Goal: Transaction & Acquisition: Purchase product/service

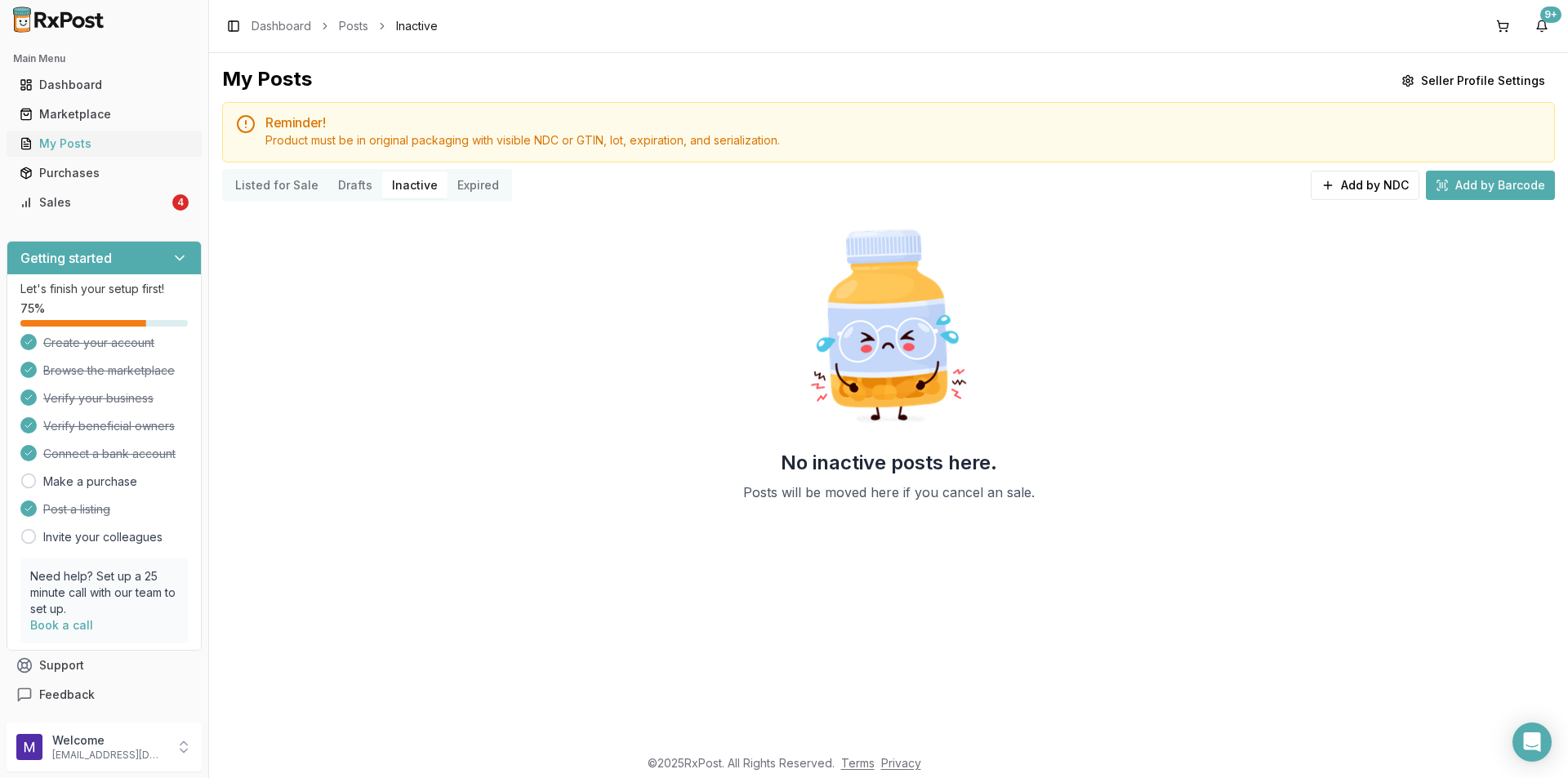
click at [100, 140] on div "My Posts" at bounding box center [104, 144] width 169 height 17
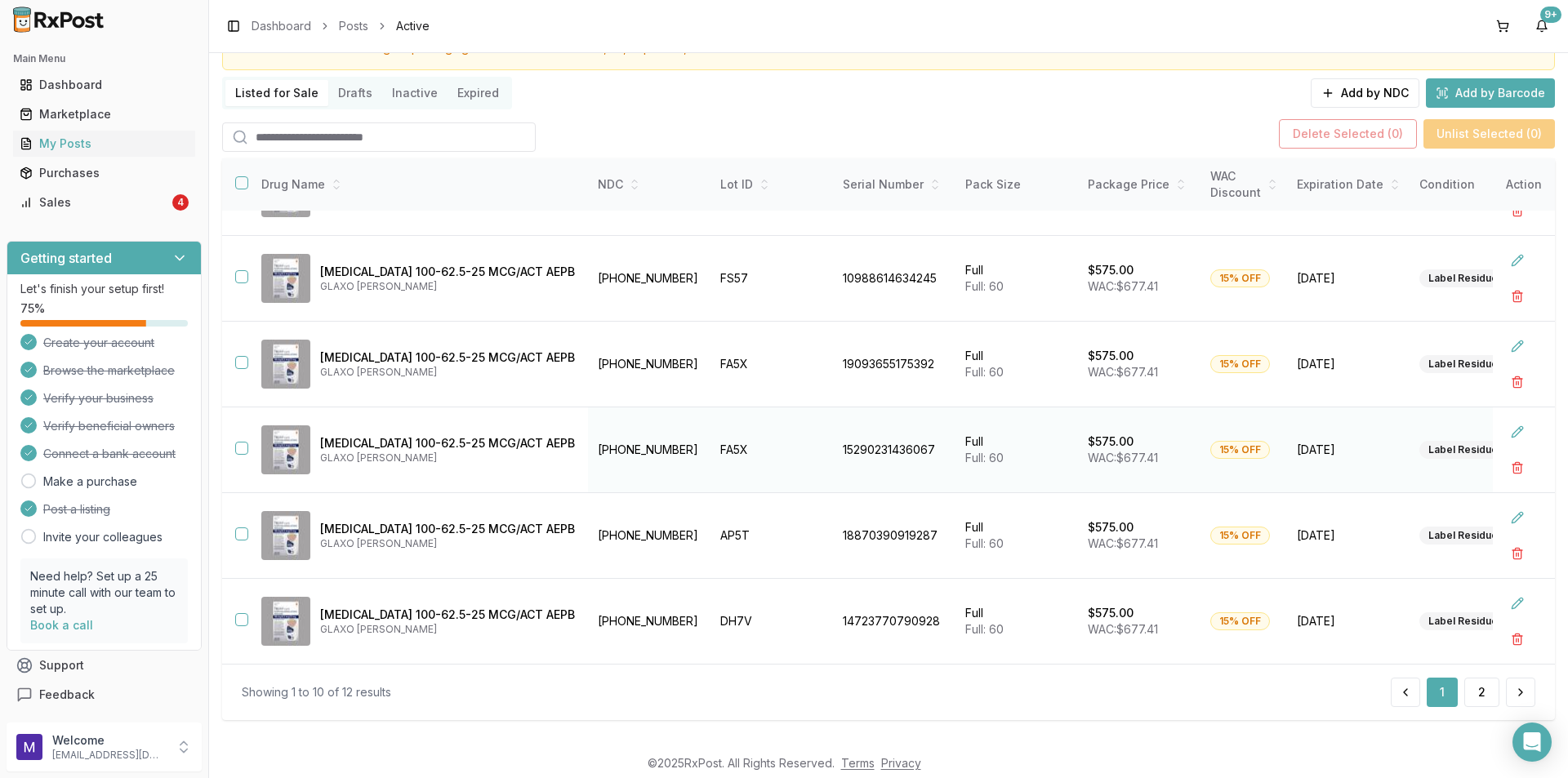
scroll to position [106, 0]
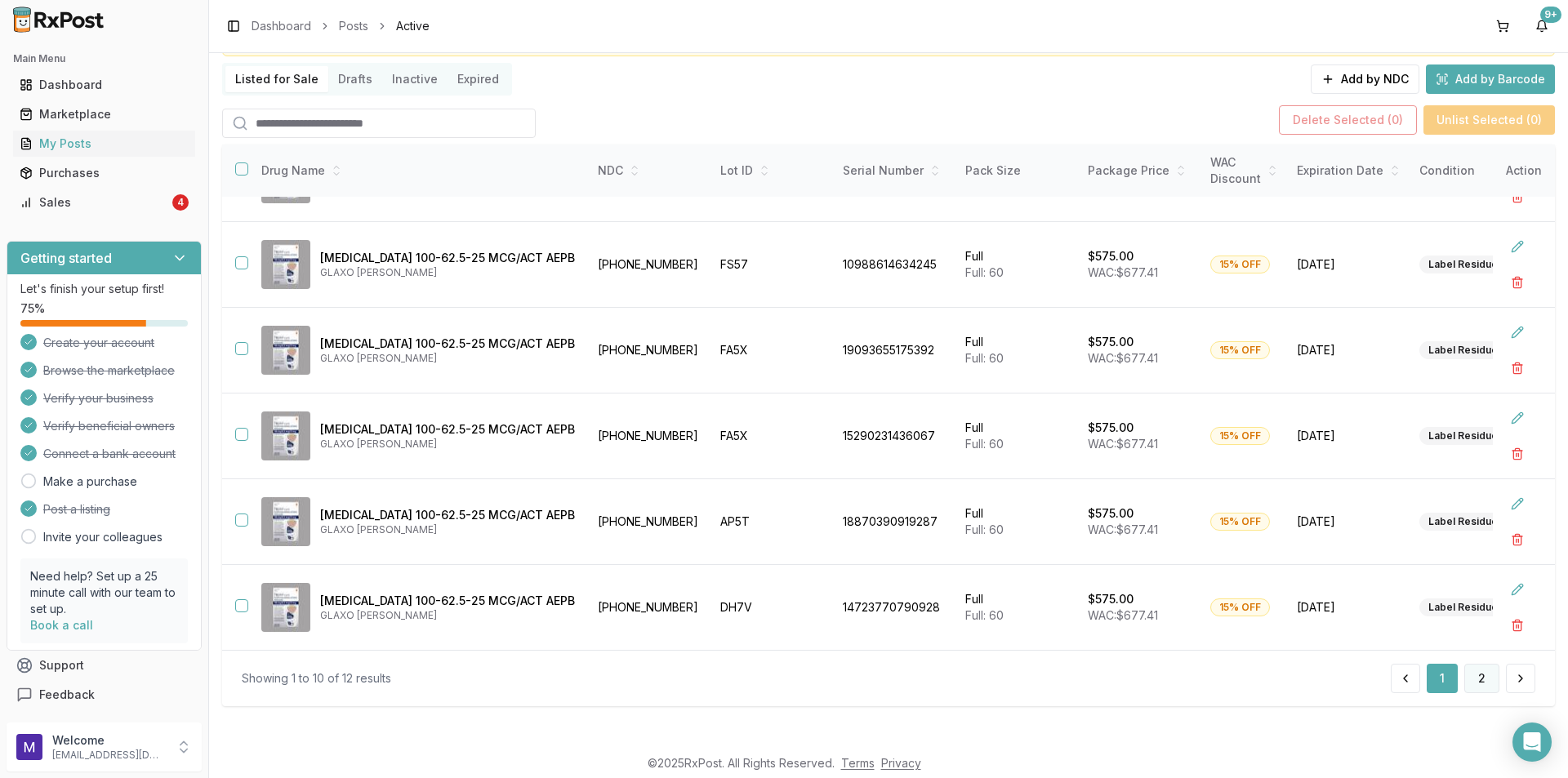
click at [1468, 683] on button "2" at bounding box center [1482, 678] width 35 height 29
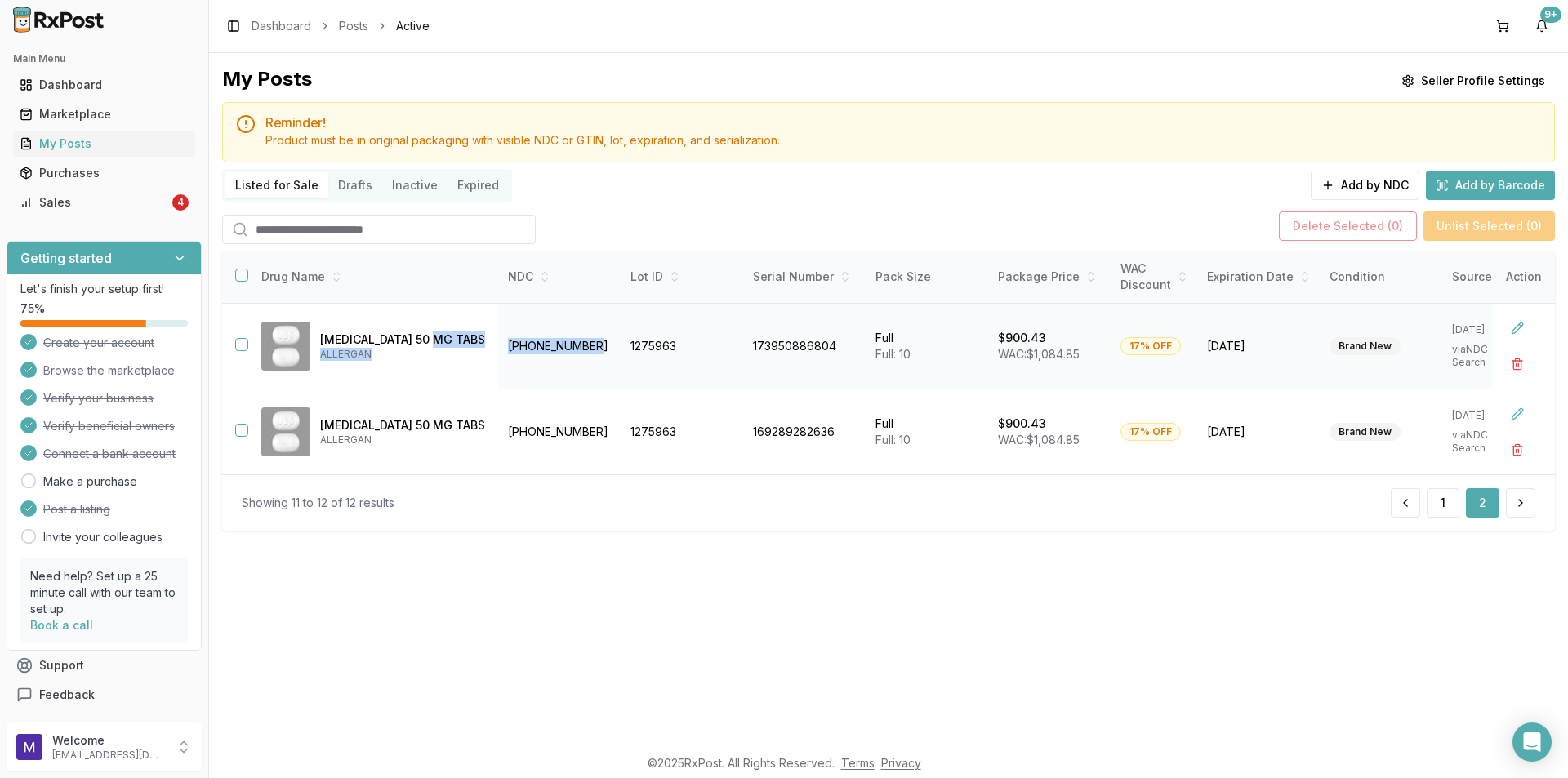
drag, startPoint x: 610, startPoint y: 346, endPoint x: 492, endPoint y: 343, distance: 118.0
click at [492, 343] on tr "[MEDICAL_DATA] 50 MG TABS ALLERGAN [PHONE_NUMBER] 1275963 173950886804 Full Ful…" at bounding box center [965, 346] width 1486 height 86
copy tr "ALLERGAN [PHONE_NUMBER]"
click at [107, 119] on div "Marketplace" at bounding box center [104, 114] width 169 height 17
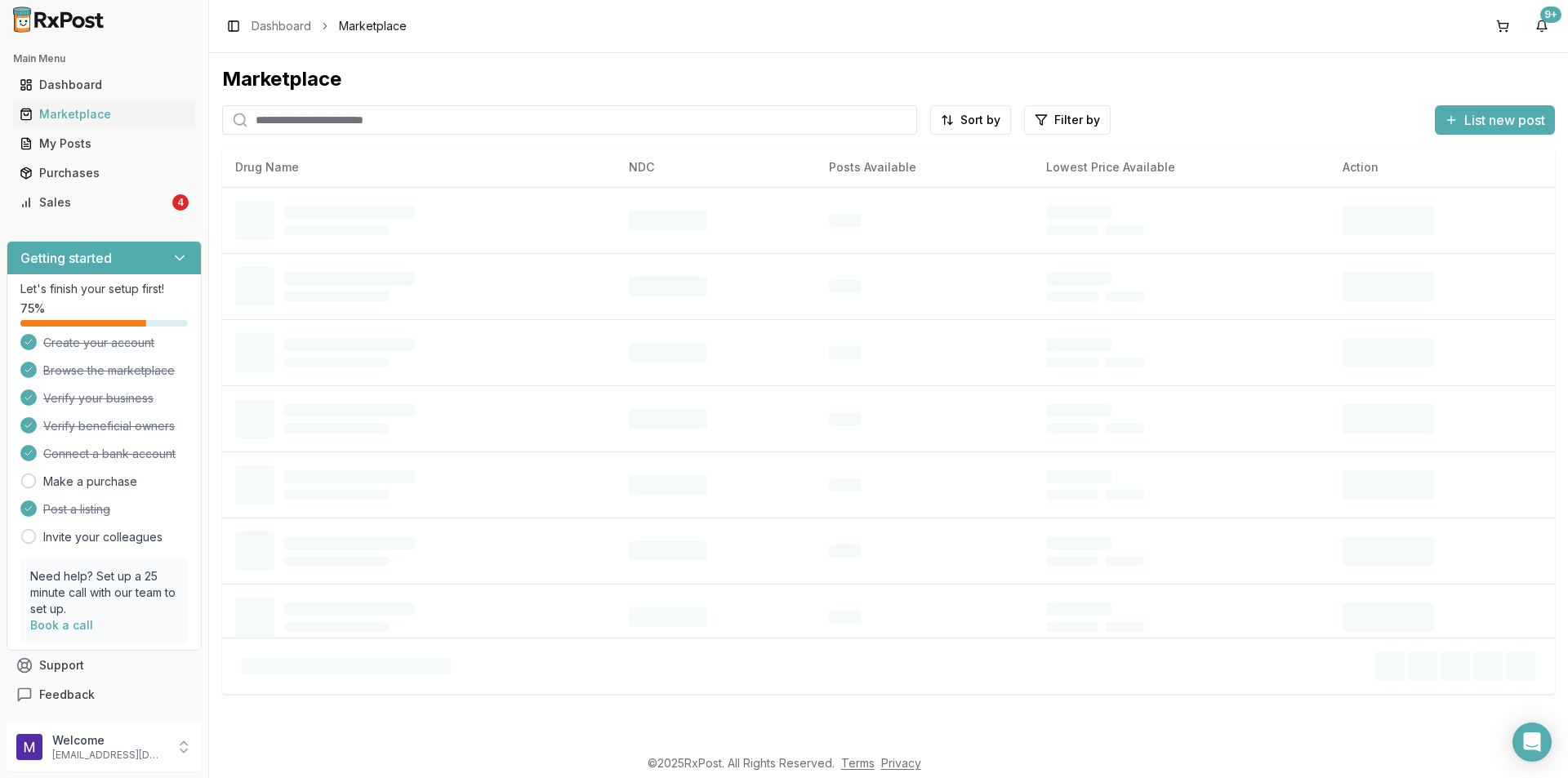
click at [450, 123] on input "search" at bounding box center [569, 119] width 695 height 29
paste input "**********"
drag, startPoint x: 321, startPoint y: 122, endPoint x: 116, endPoint y: 138, distance: 205.6
click at [116, 138] on div "**********" at bounding box center [784, 389] width 1568 height 778
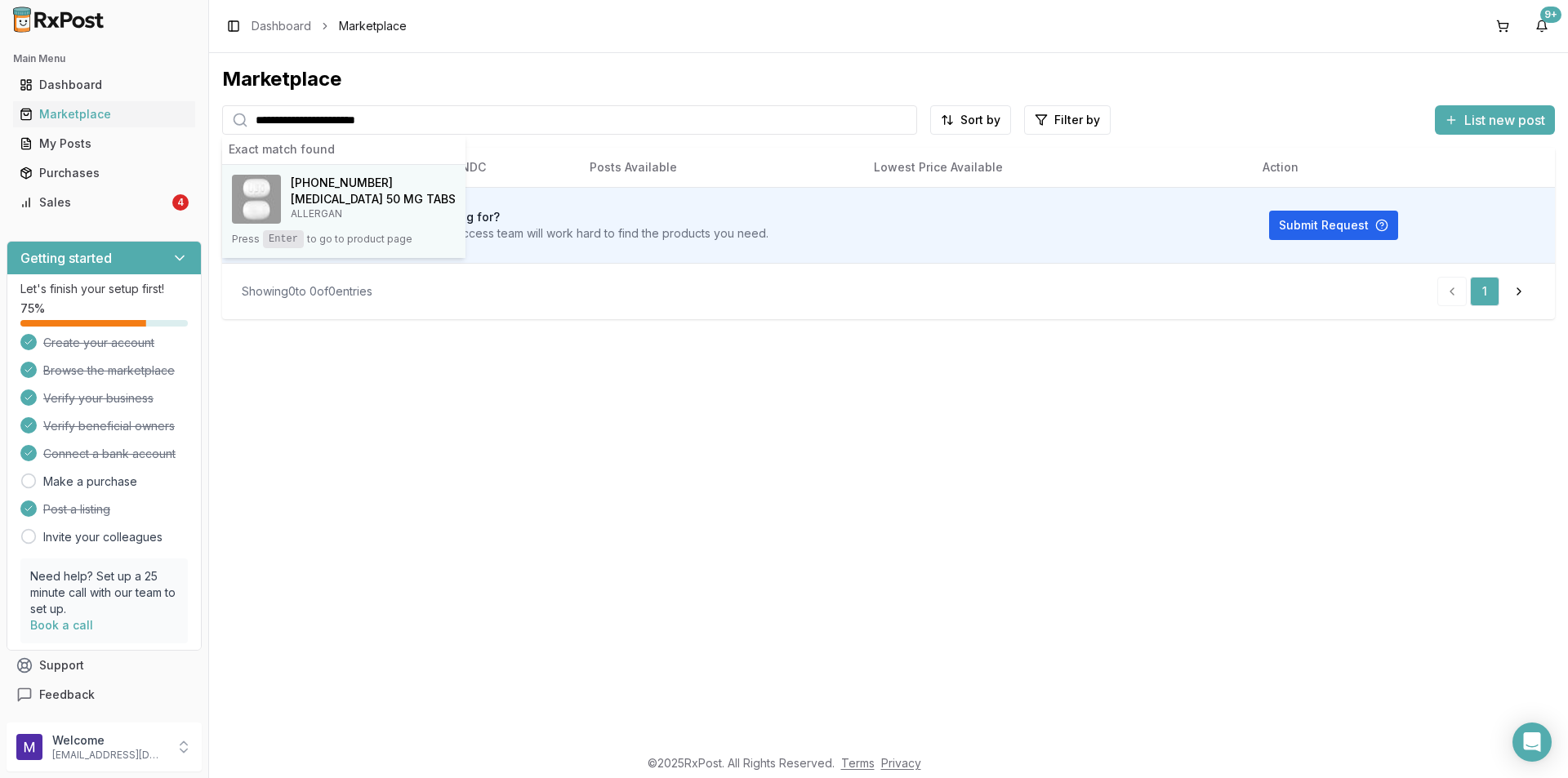
type input "**********"
click at [346, 194] on h4 "[MEDICAL_DATA] 50 MG TABS" at bounding box center [374, 199] width 165 height 17
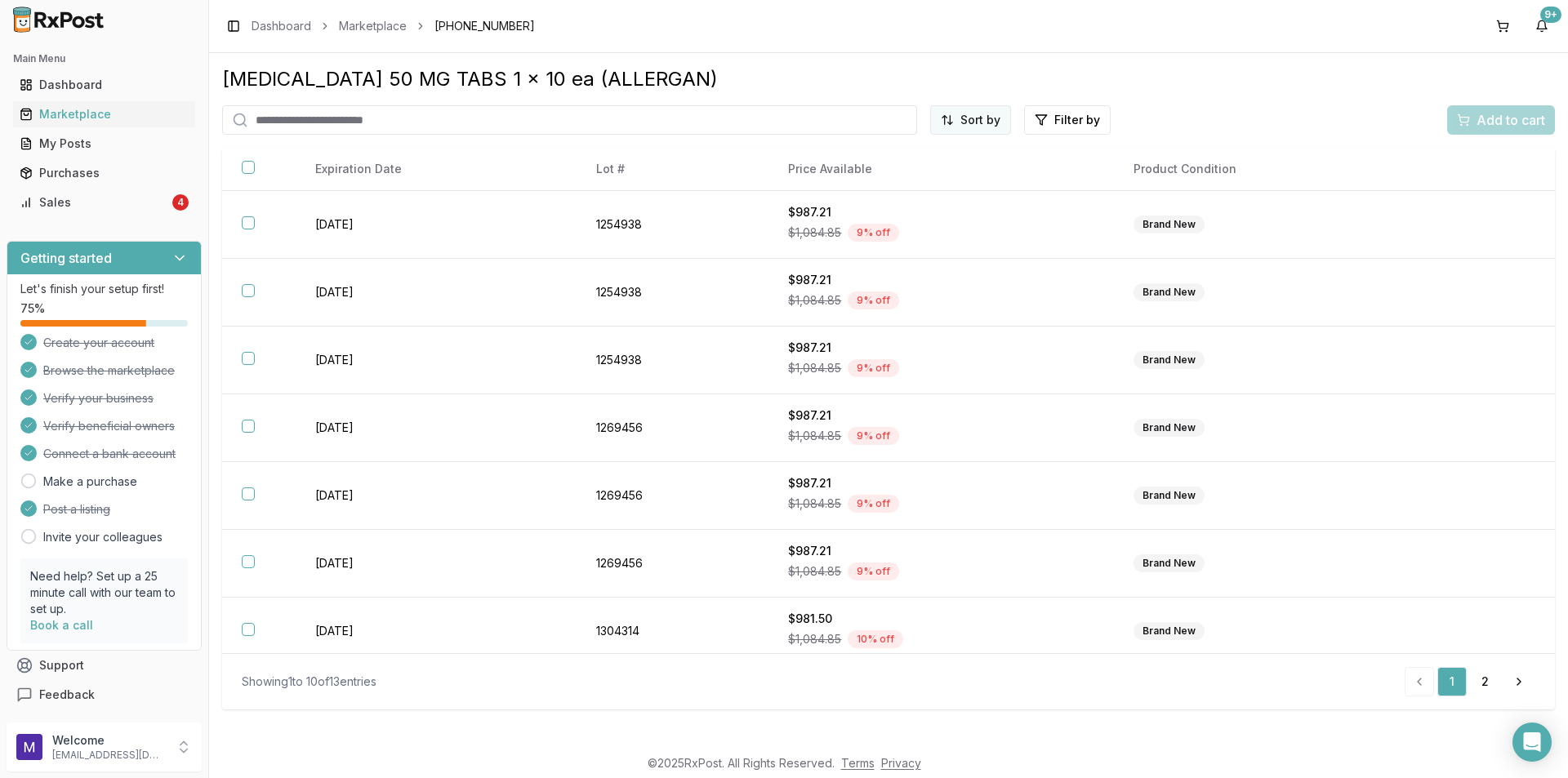
click at [997, 118] on html "Main Menu Dashboard Marketplace My Posts Purchases Sales 4 Getting started Let'…" at bounding box center [784, 389] width 1568 height 778
click at [930, 174] on div "Price (Low to High)" at bounding box center [931, 181] width 155 height 26
click at [128, 147] on div "My Posts" at bounding box center [104, 144] width 169 height 17
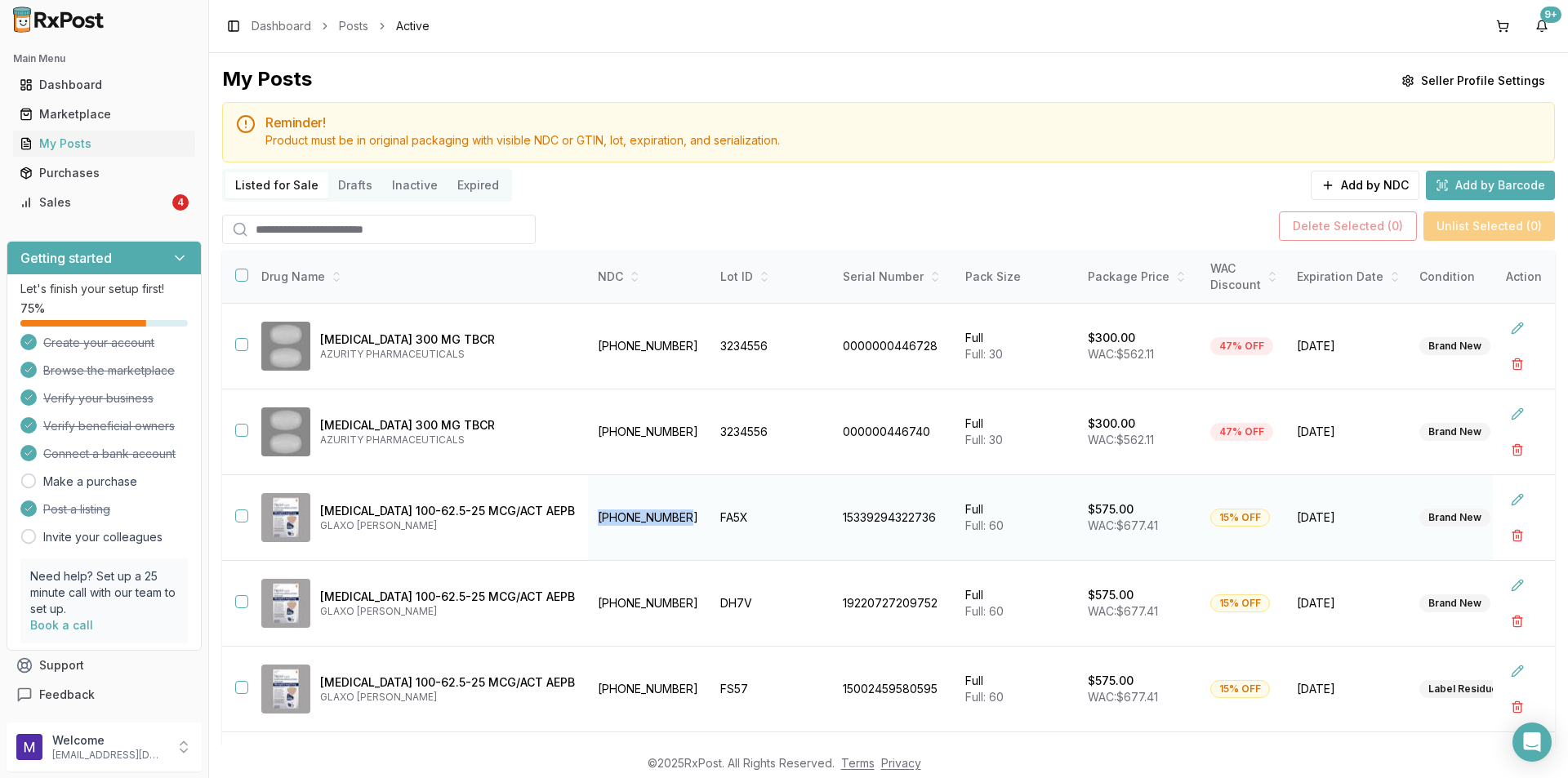
drag, startPoint x: 573, startPoint y: 507, endPoint x: 689, endPoint y: 509, distance: 116.0
click at [689, 509] on td "[PHONE_NUMBER]" at bounding box center [649, 518] width 123 height 86
copy td "[PHONE_NUMBER]"
